Goal: Check status: Check status

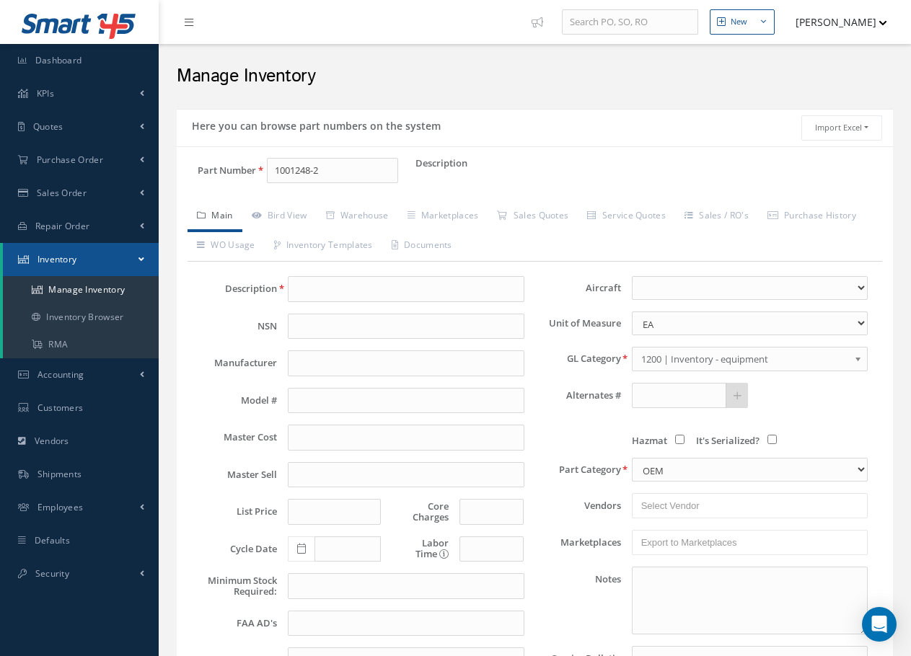
drag, startPoint x: 331, startPoint y: 172, endPoint x: 228, endPoint y: 160, distance: 103.8
click at [228, 160] on div "Part Number 1001248-2" at bounding box center [296, 171] width 239 height 26
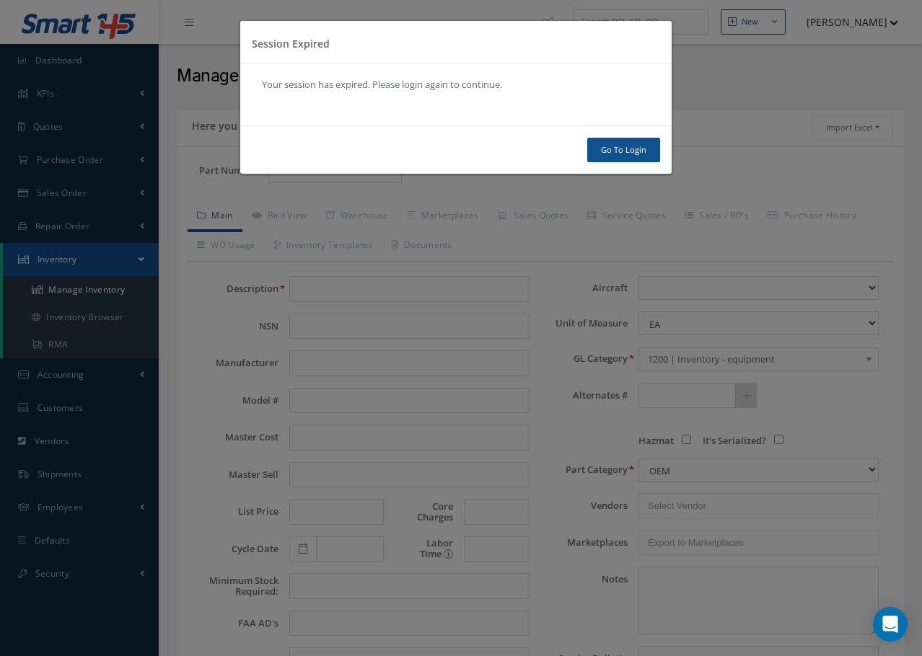
type input "163356"
click at [631, 154] on link "Go To Login" at bounding box center [623, 150] width 73 height 25
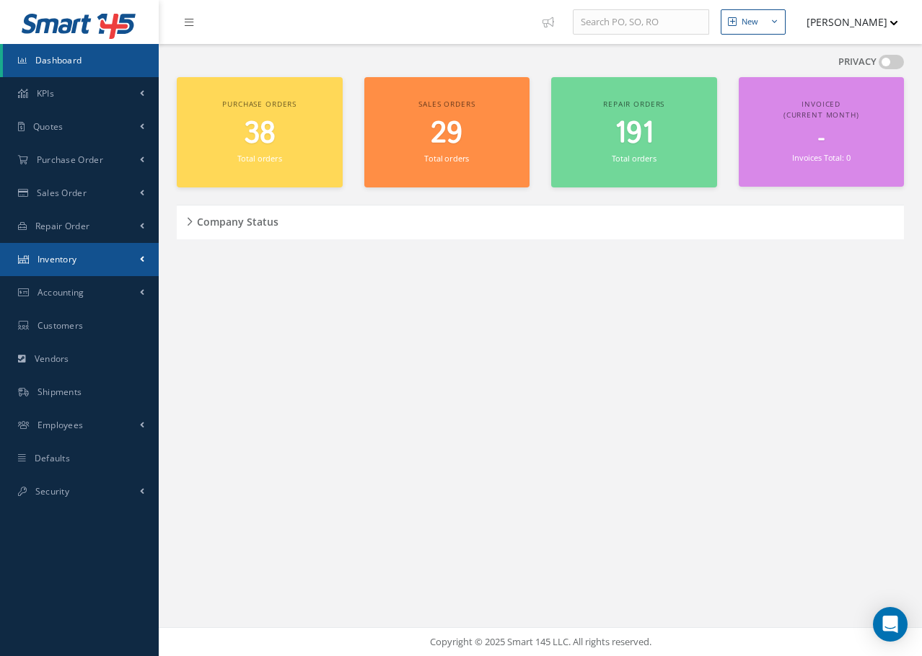
click at [50, 262] on span "Inventory" at bounding box center [58, 259] width 40 height 12
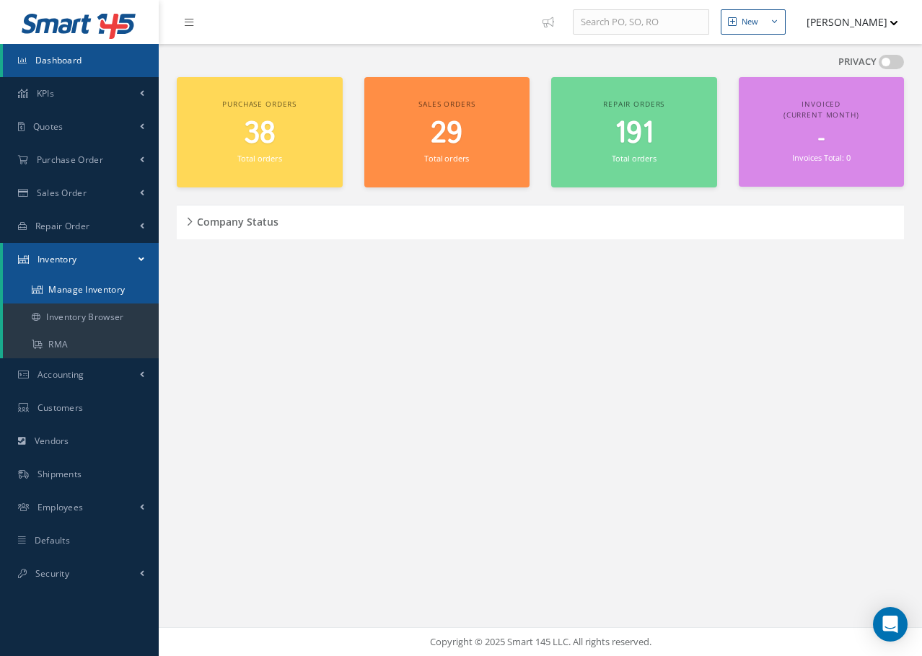
click at [69, 294] on link "Manage Inventory" at bounding box center [81, 289] width 156 height 27
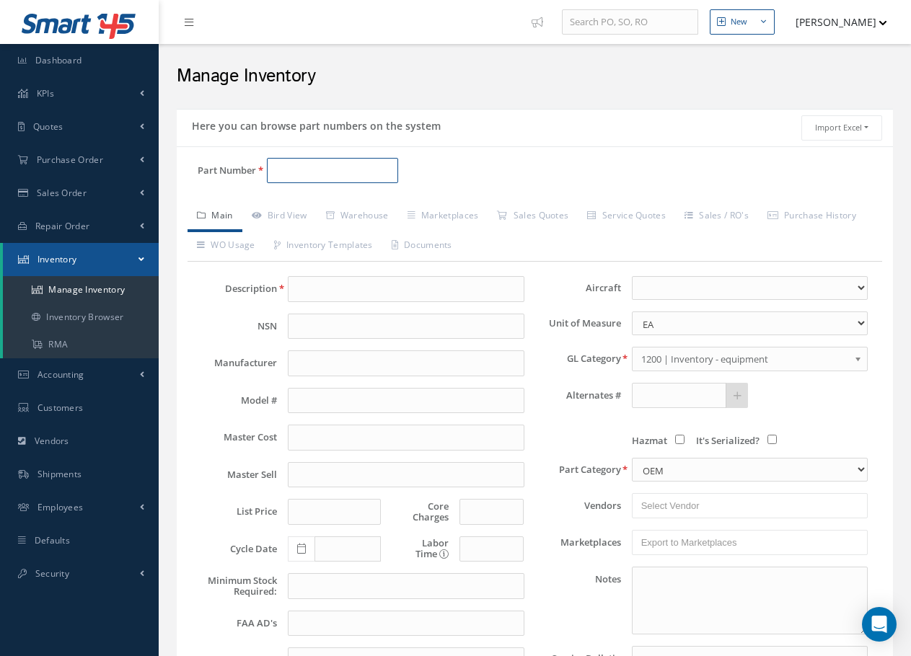
click at [296, 168] on input "Part Number" at bounding box center [332, 171] width 131 height 26
type input "163356-88-01"
click at [291, 214] on link "Bird View" at bounding box center [279, 217] width 74 height 30
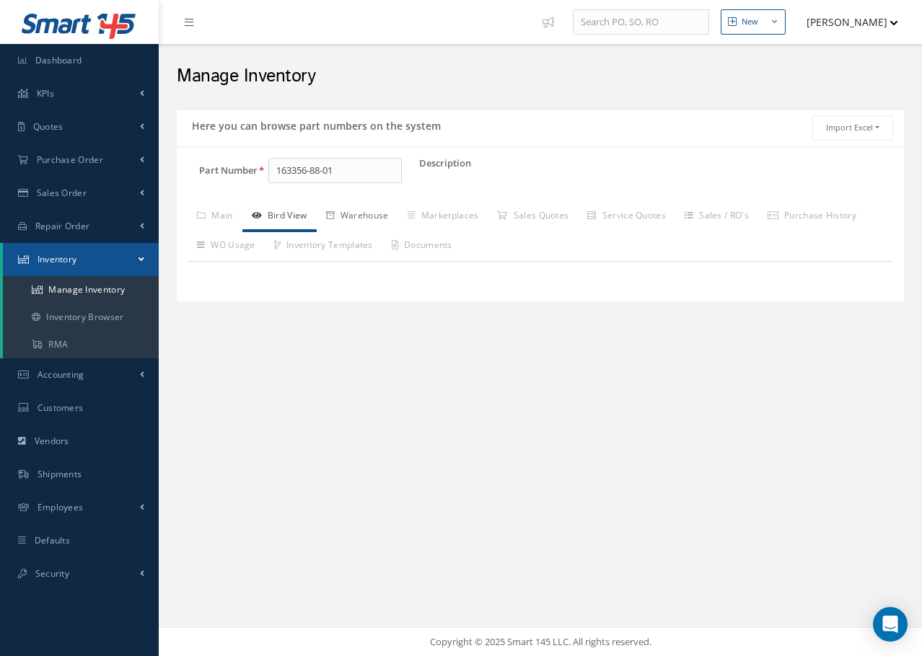
click at [363, 214] on link "Warehouse" at bounding box center [358, 217] width 82 height 30
click at [457, 219] on link "Marketplaces" at bounding box center [443, 217] width 90 height 30
click at [646, 216] on link "Service Quotes" at bounding box center [626, 217] width 97 height 30
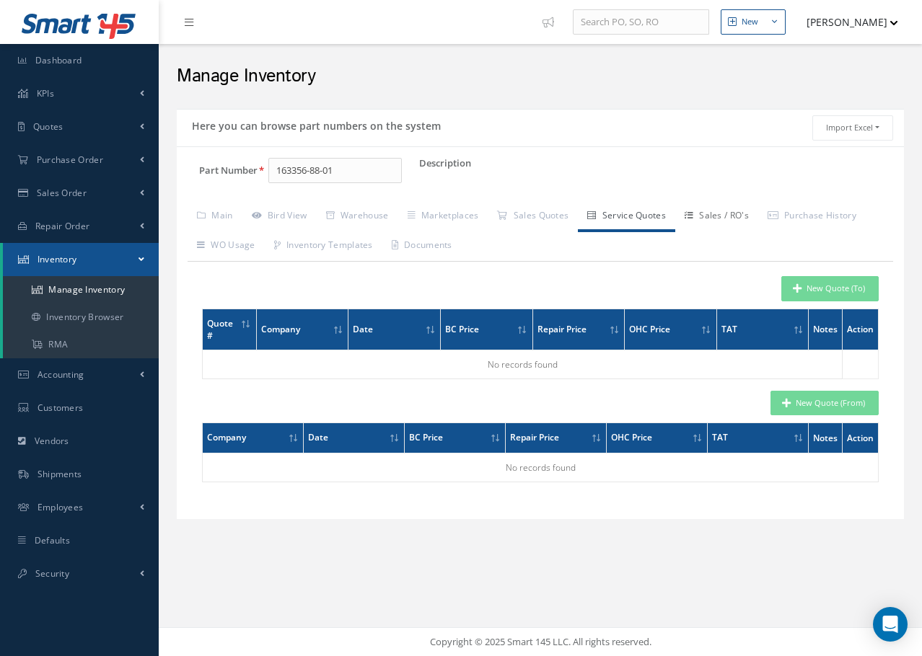
click at [721, 215] on link "Sales / RO's" at bounding box center [716, 217] width 83 height 30
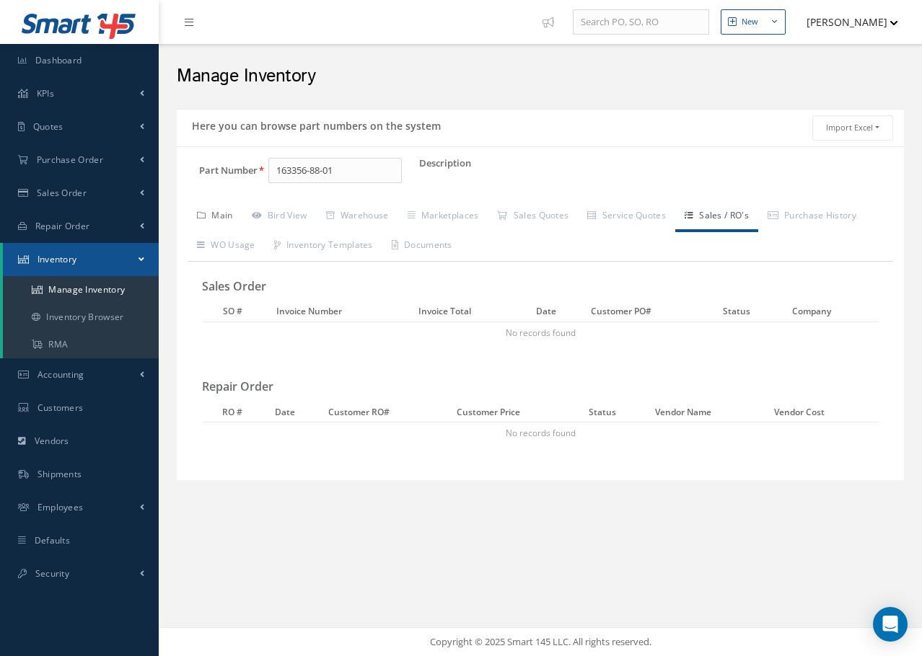
click at [224, 214] on link "Main" at bounding box center [215, 217] width 55 height 30
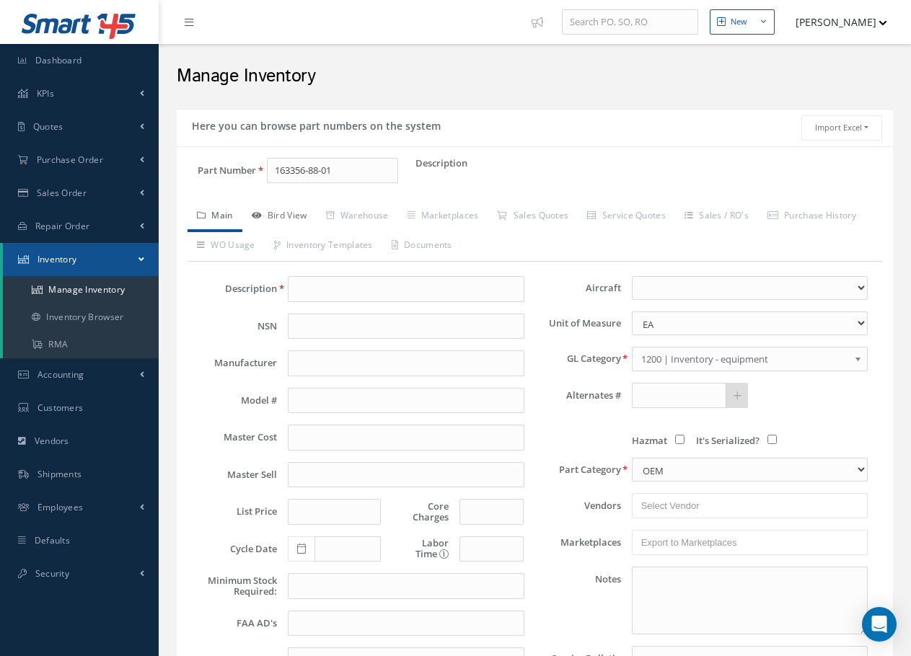
click at [314, 214] on link "Bird View" at bounding box center [279, 217] width 74 height 30
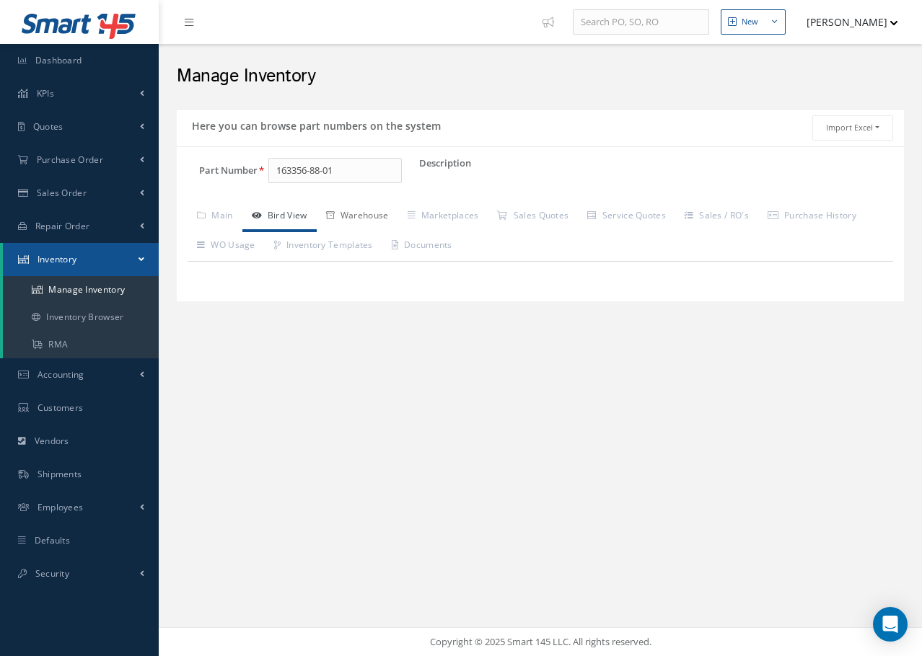
click at [371, 214] on link "Warehouse" at bounding box center [358, 217] width 82 height 30
click at [449, 211] on link "Marketplaces" at bounding box center [443, 217] width 90 height 30
click at [537, 214] on link "Sales Quotes" at bounding box center [533, 217] width 90 height 30
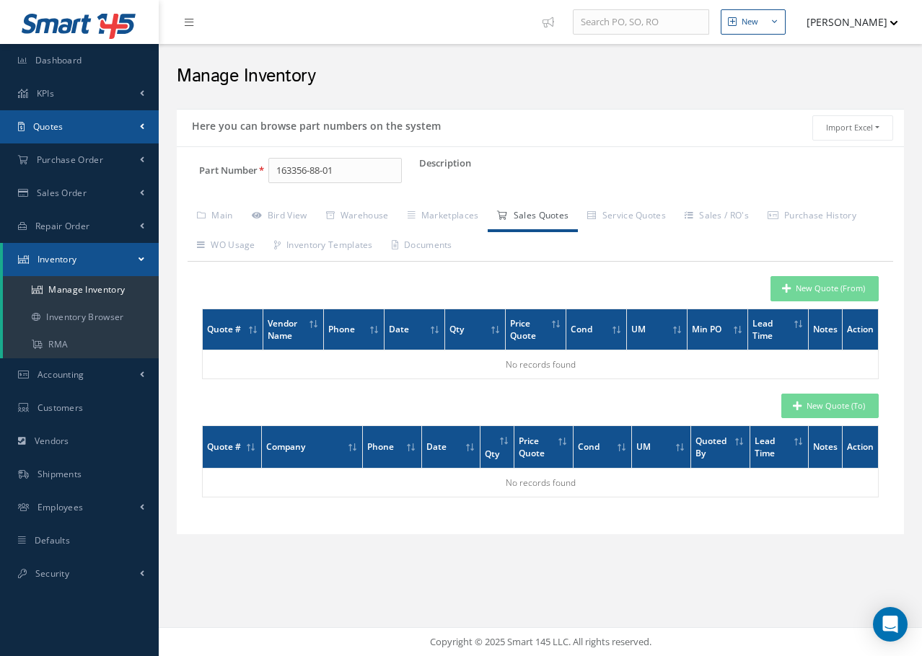
click at [65, 126] on link "Quotes" at bounding box center [79, 126] width 159 height 33
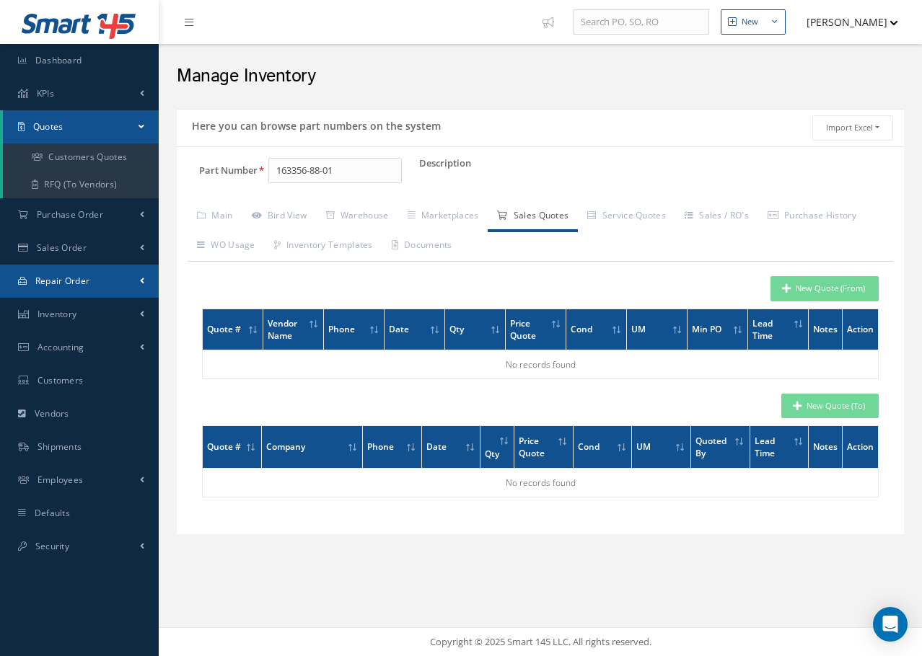
click at [85, 281] on span "Repair Order" at bounding box center [62, 281] width 55 height 12
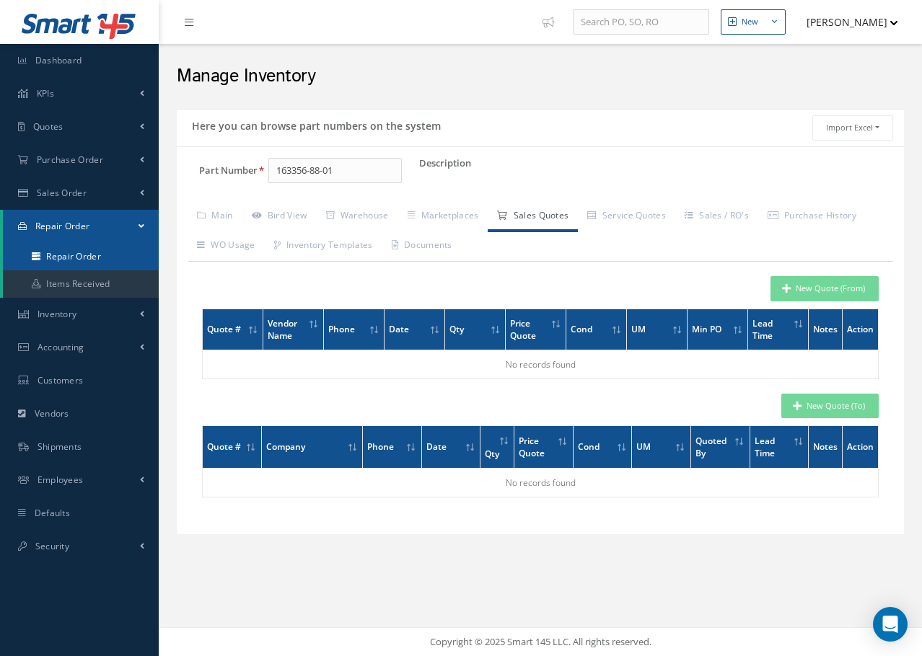
click at [99, 252] on link "Repair Order" at bounding box center [81, 256] width 156 height 27
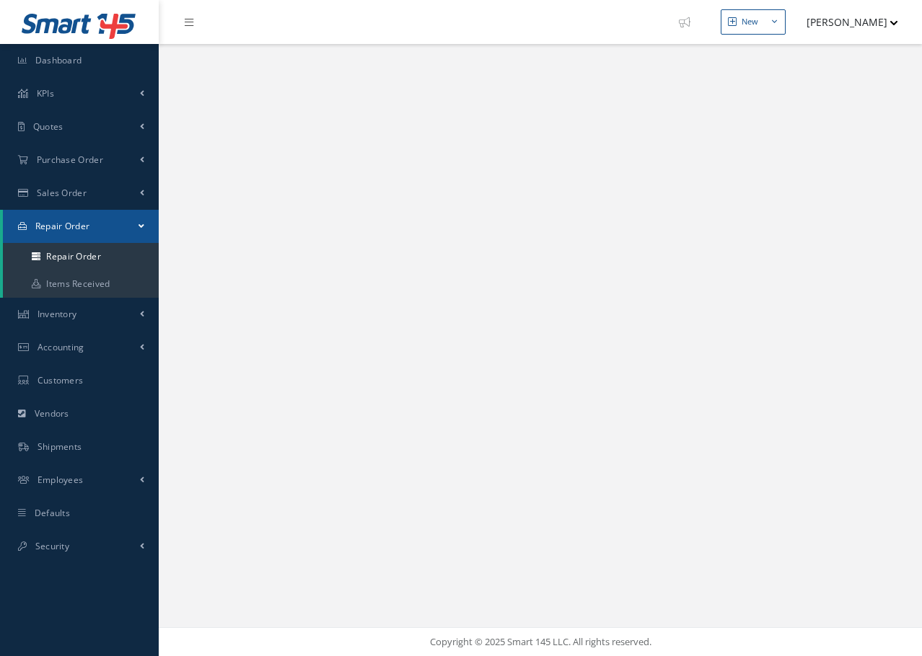
select select "25"
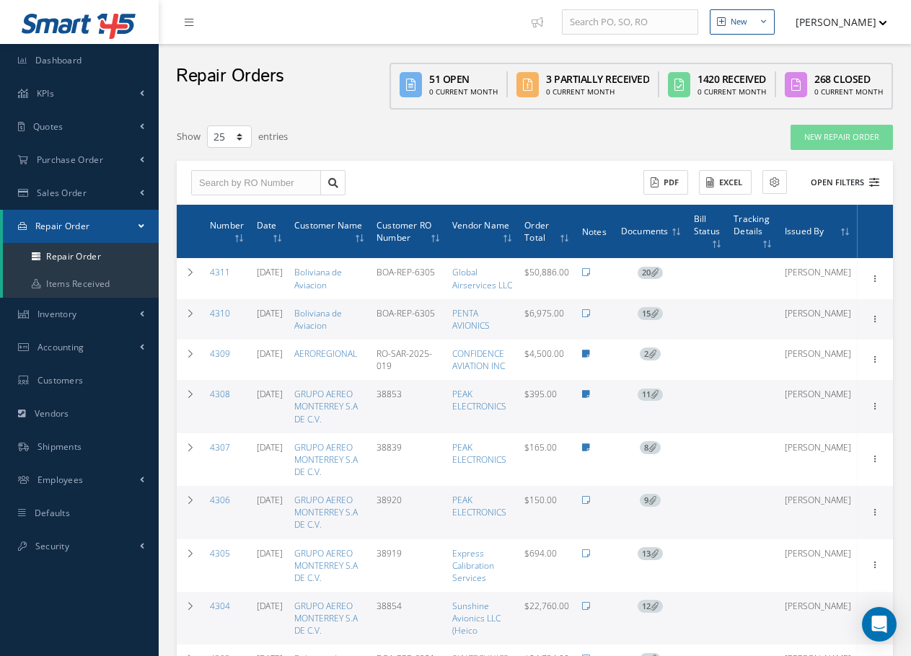
click at [877, 185] on icon at bounding box center [874, 182] width 10 height 10
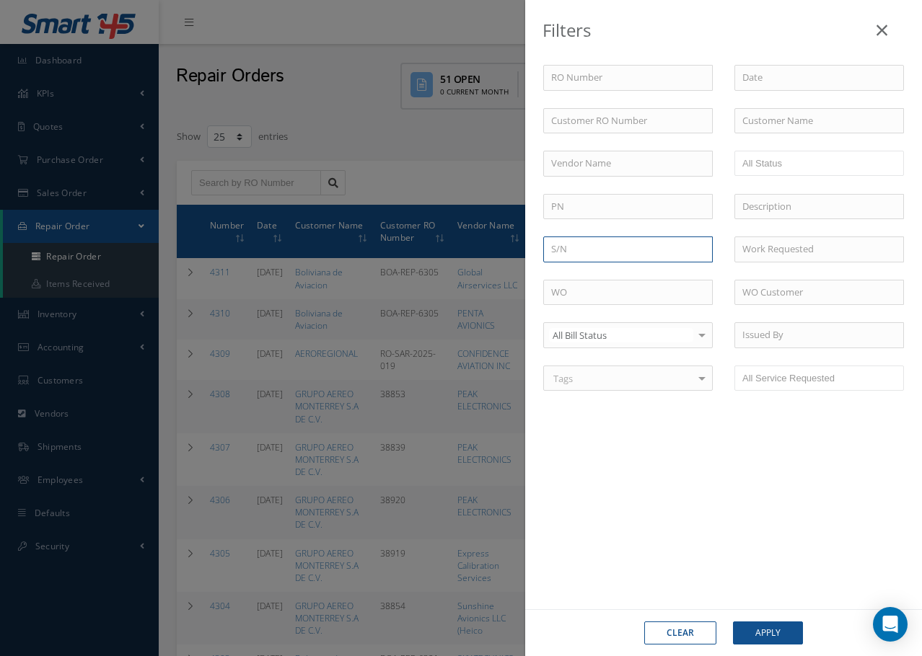
click at [591, 250] on input "text" at bounding box center [628, 250] width 170 height 26
type input "2768"
click at [733, 622] on button "Apply" at bounding box center [768, 633] width 70 height 23
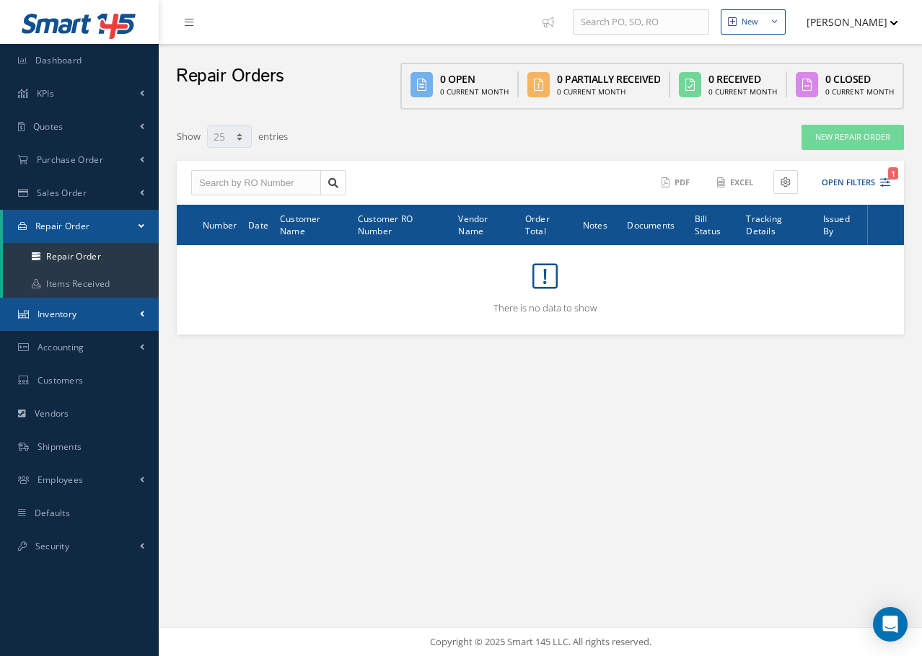
click at [63, 314] on span "Inventory" at bounding box center [58, 314] width 40 height 12
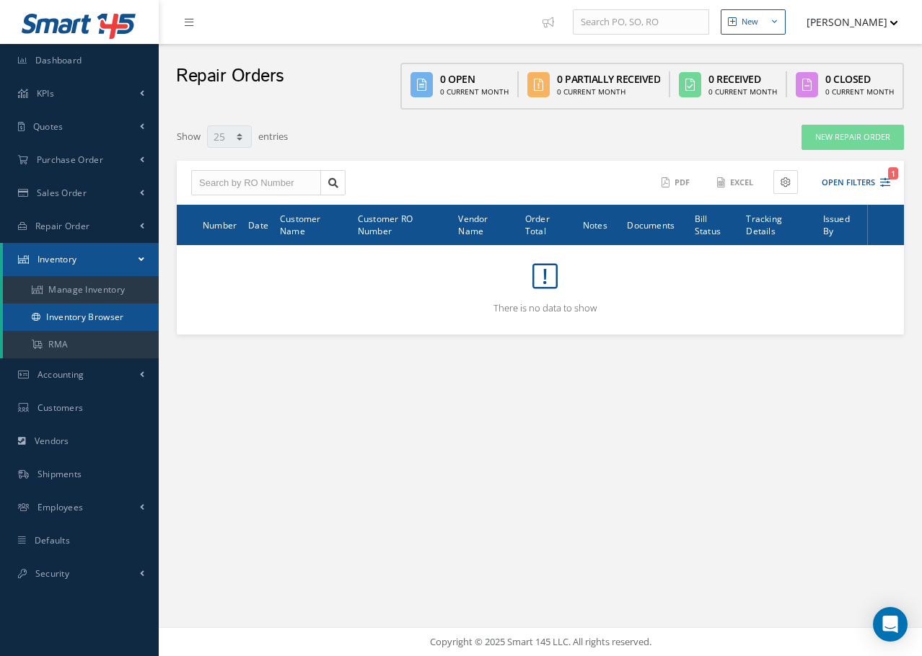
click at [127, 315] on link "Inventory Browser" at bounding box center [81, 317] width 156 height 27
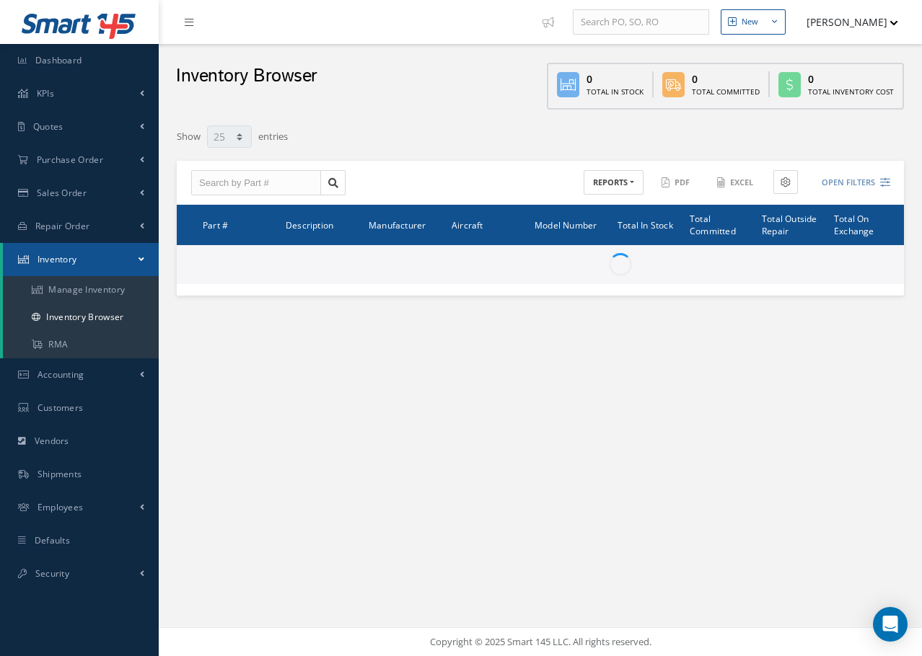
select select "25"
type input "Locations"
type input "All General Ledger"
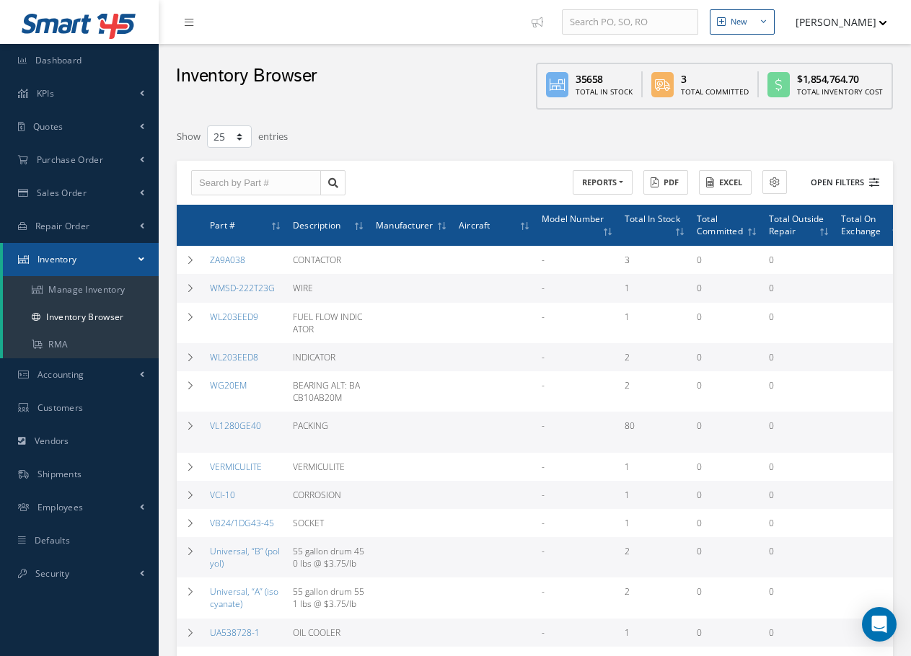
click at [876, 182] on icon at bounding box center [874, 182] width 10 height 10
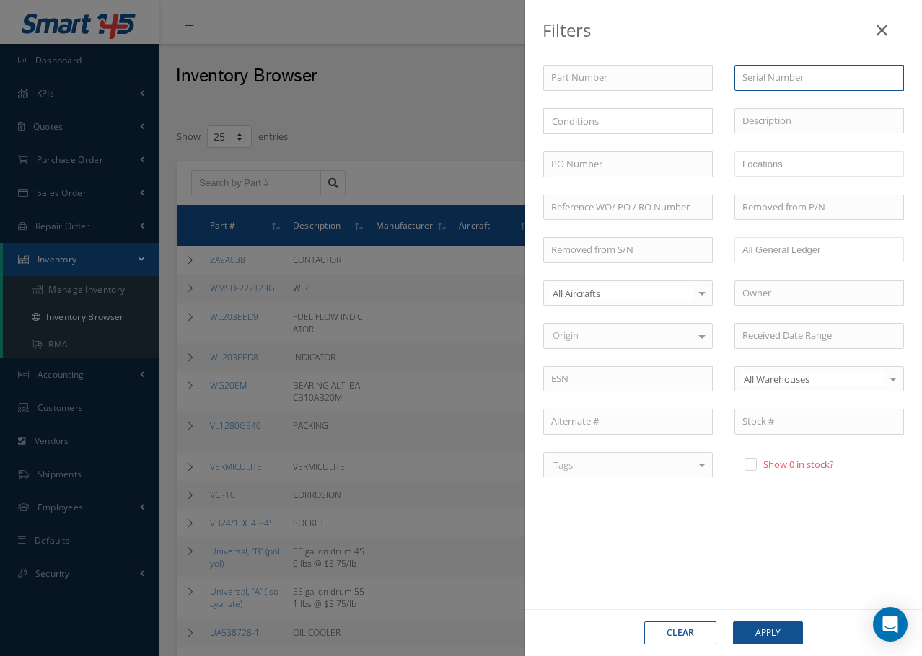
click at [779, 79] on input "text" at bounding box center [819, 78] width 170 height 26
type input "2768"
click at [733, 622] on button "Apply" at bounding box center [768, 633] width 70 height 23
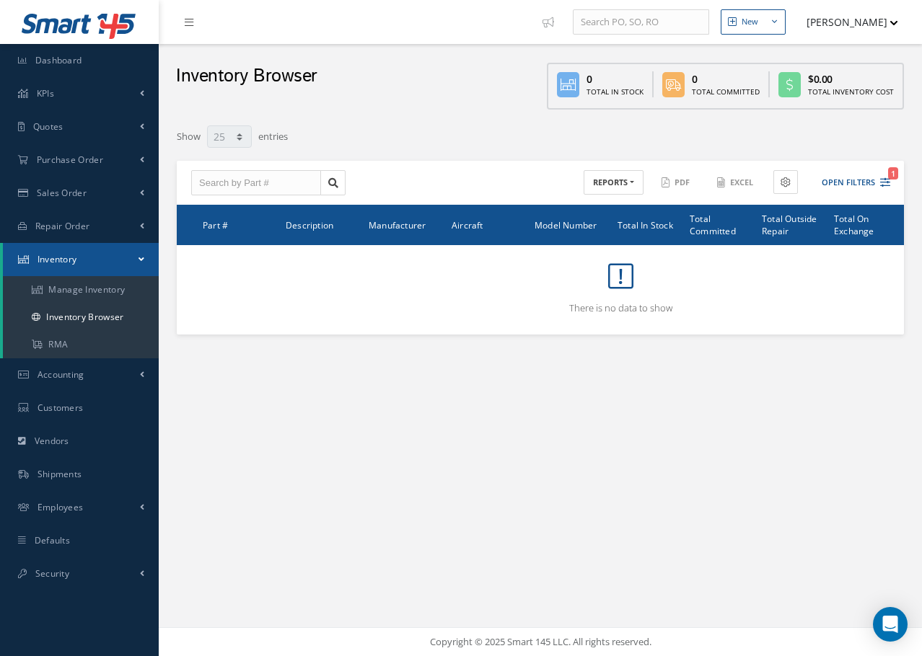
click at [69, 265] on span "Inventory" at bounding box center [58, 259] width 40 height 12
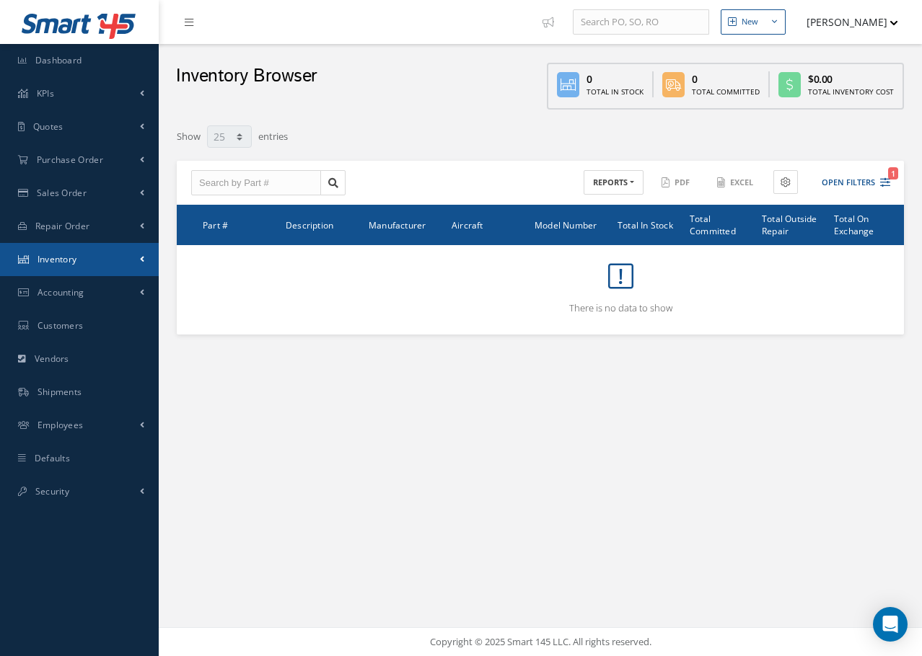
click at [66, 258] on span "Inventory" at bounding box center [58, 259] width 40 height 12
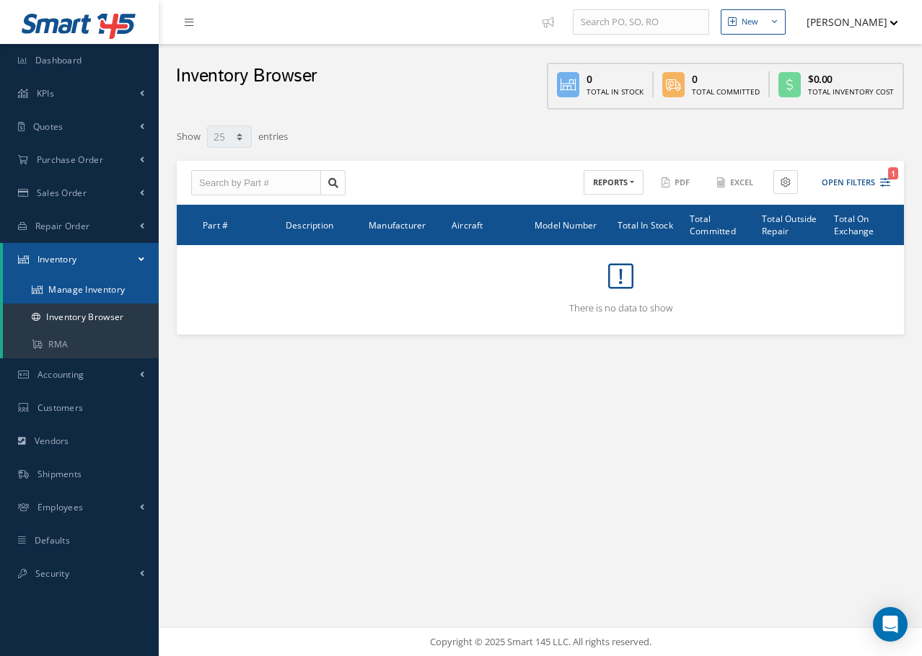
click at [84, 287] on link "Manage Inventory" at bounding box center [81, 289] width 156 height 27
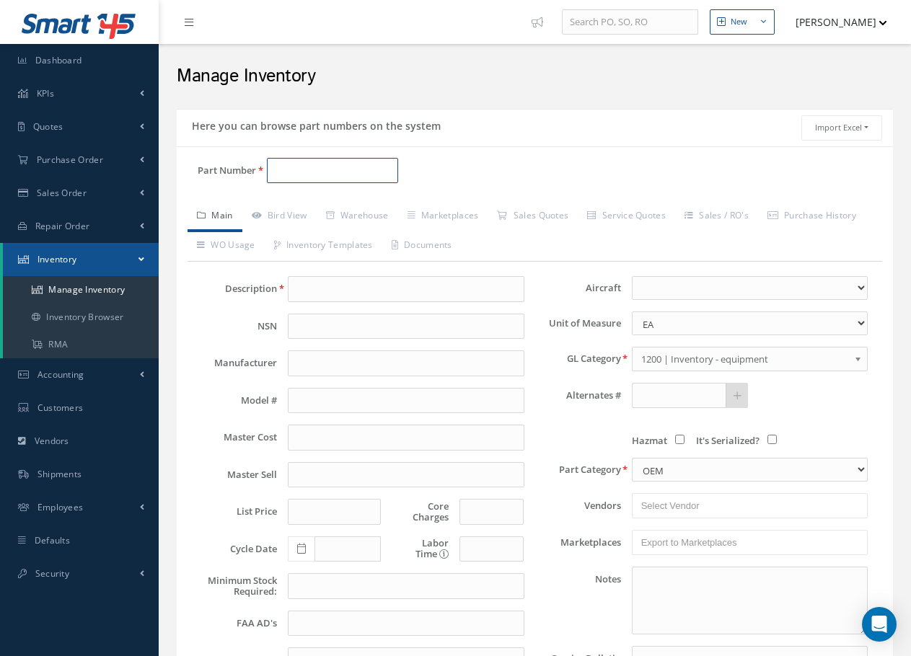
click at [294, 170] on input "Part Number" at bounding box center [332, 171] width 131 height 26
